Goal: Find specific page/section: Find specific page/section

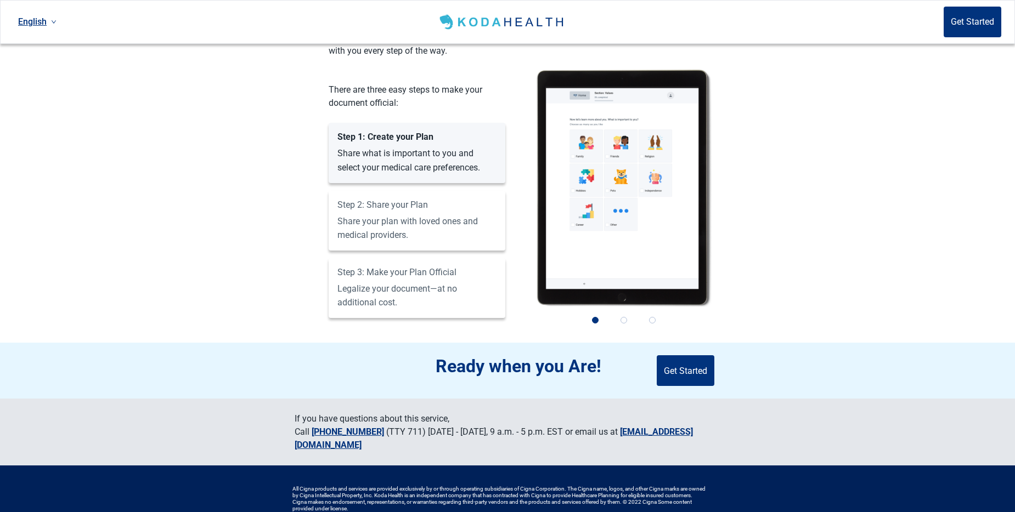
scroll to position [976, 0]
